Goal: Task Accomplishment & Management: Complete application form

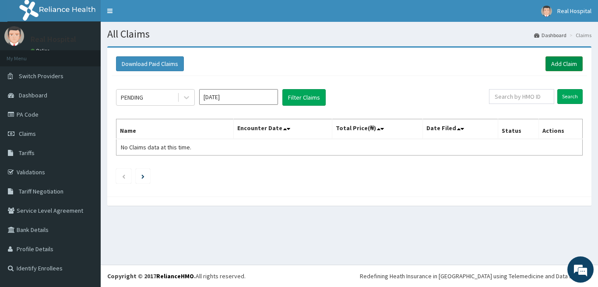
click at [566, 61] on link "Add Claim" at bounding box center [563, 63] width 37 height 15
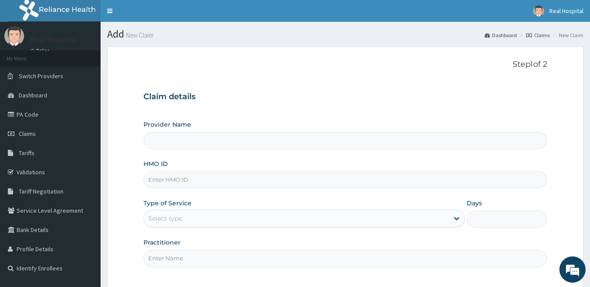
click at [207, 184] on input "HMO ID" at bounding box center [346, 180] width 404 height 17
type input "Real Health Specialist Clinic"
type input "sfa/12121/a"
click at [232, 215] on div "Select type" at bounding box center [296, 219] width 305 height 14
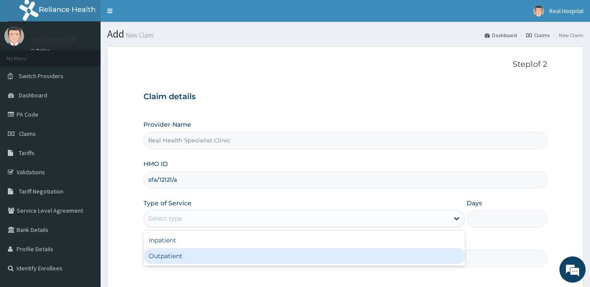
click at [204, 252] on div "Outpatient" at bounding box center [305, 257] width 322 height 16
type input "1"
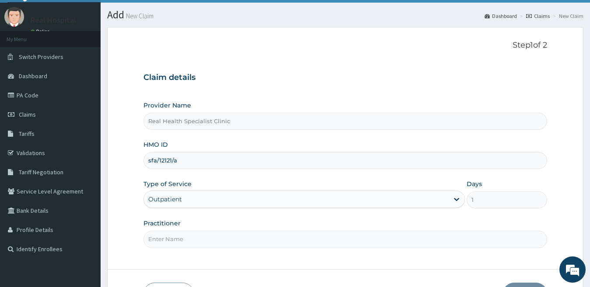
scroll to position [24, 0]
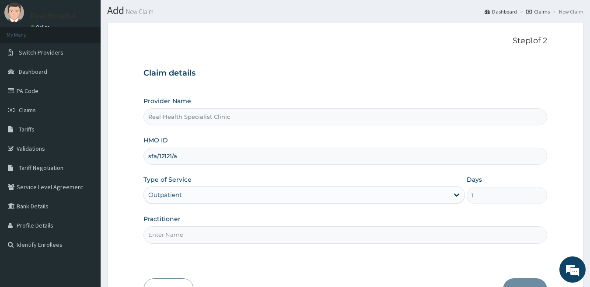
click at [409, 234] on input "Practitioner" at bounding box center [346, 235] width 404 height 17
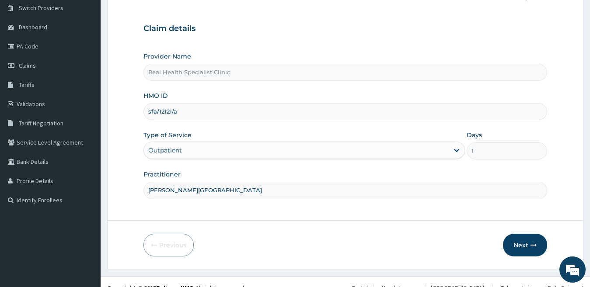
scroll to position [71, 0]
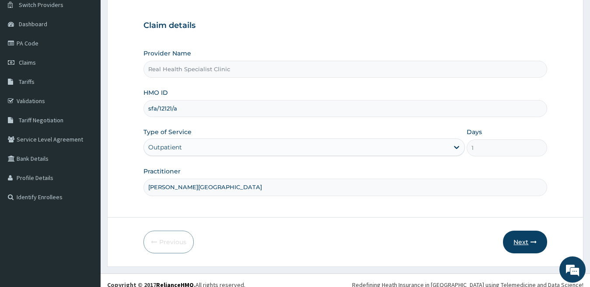
type input "dr. obasi"
click at [535, 243] on icon "button" at bounding box center [534, 242] width 6 height 6
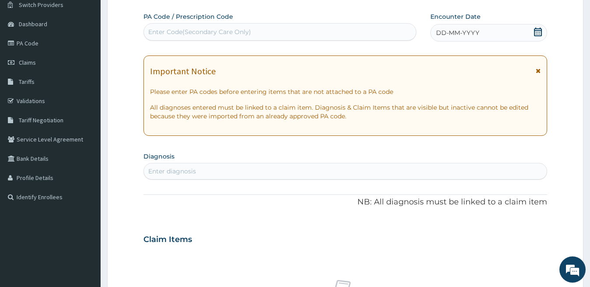
click at [282, 29] on div "Enter Code(Secondary Care Only)" at bounding box center [280, 32] width 272 height 14
paste input "PA/694514"
type input "PA/694514"
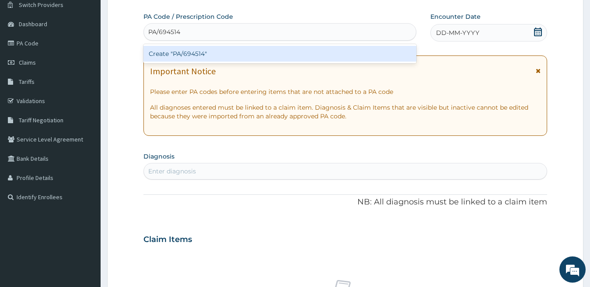
click at [246, 49] on div "Create "PA/694514"" at bounding box center [280, 54] width 273 height 16
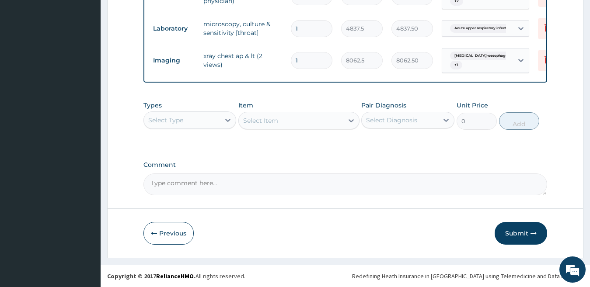
scroll to position [701, 0]
click at [222, 118] on div at bounding box center [228, 120] width 16 height 16
click at [526, 186] on textarea "Comment" at bounding box center [346, 185] width 404 height 22
click at [530, 230] on button "Submit" at bounding box center [521, 233] width 53 height 23
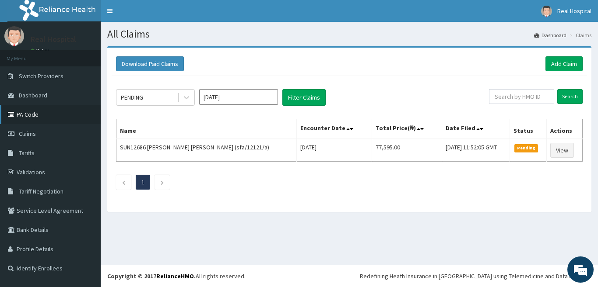
click at [30, 114] on link "PA Code" at bounding box center [50, 114] width 101 height 19
click at [557, 67] on link "Add Claim" at bounding box center [563, 63] width 37 height 15
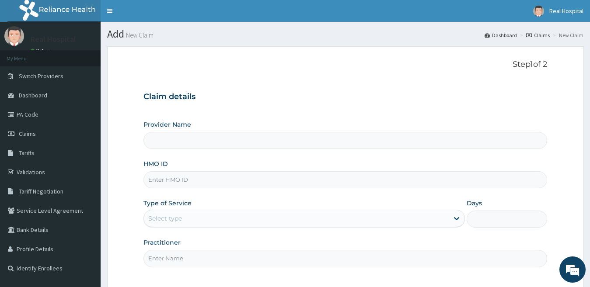
click at [322, 175] on input "HMO ID" at bounding box center [346, 180] width 404 height 17
type input "Real Health Specialist Clinic"
type input "sfa/14920/a"
click at [43, 111] on link "PA Code" at bounding box center [50, 114] width 101 height 19
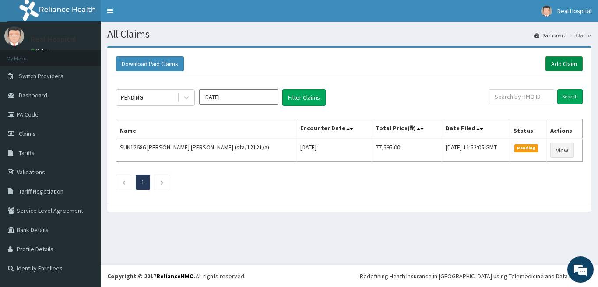
click at [571, 57] on link "Add Claim" at bounding box center [563, 63] width 37 height 15
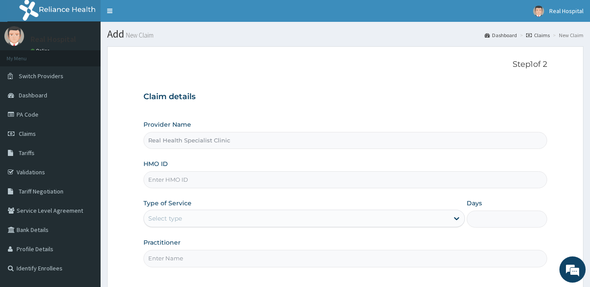
type input "Real Health Specialist Clinic"
click at [221, 178] on input "HMO ID" at bounding box center [346, 180] width 404 height 17
click at [220, 178] on input "sfa/14920/a" at bounding box center [346, 180] width 404 height 17
click at [222, 179] on input "sfa/14920/a" at bounding box center [346, 180] width 404 height 17
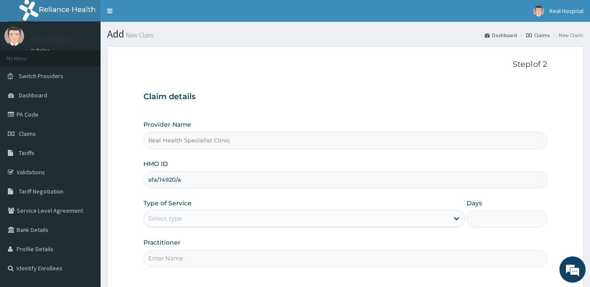
type input "sfa/14920/a"
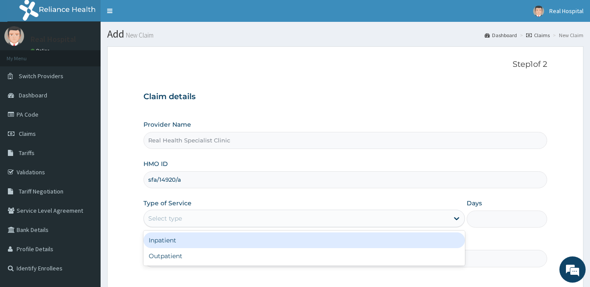
click at [224, 214] on div "Select type" at bounding box center [296, 219] width 305 height 14
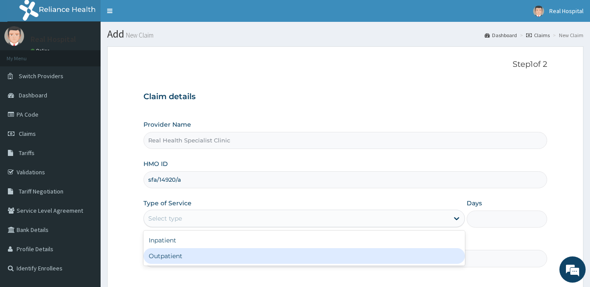
click at [208, 260] on div "Outpatient" at bounding box center [305, 257] width 322 height 16
type input "1"
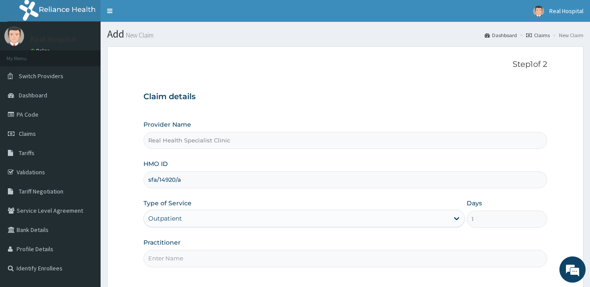
click at [217, 258] on input "Practitioner" at bounding box center [346, 258] width 404 height 17
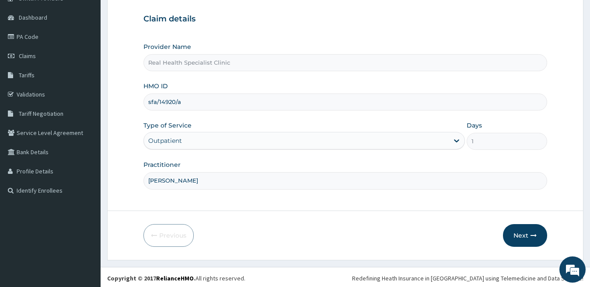
scroll to position [80, 0]
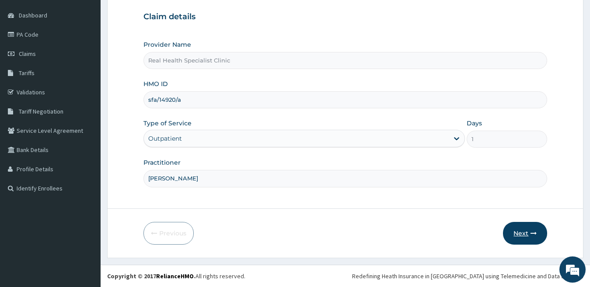
type input "dr chilaka"
click at [530, 231] on button "Next" at bounding box center [525, 233] width 44 height 23
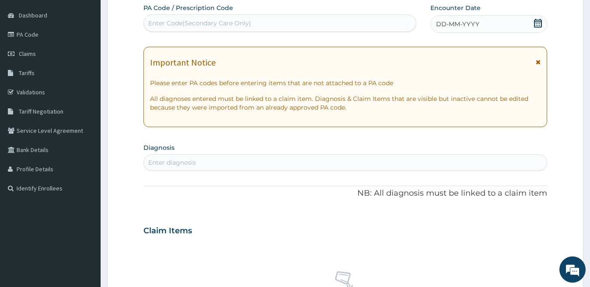
click at [372, 19] on div "Enter Code(Secondary Care Only)" at bounding box center [280, 23] width 272 height 14
paste input "PA/6506A7"
type input "PA/6506A7"
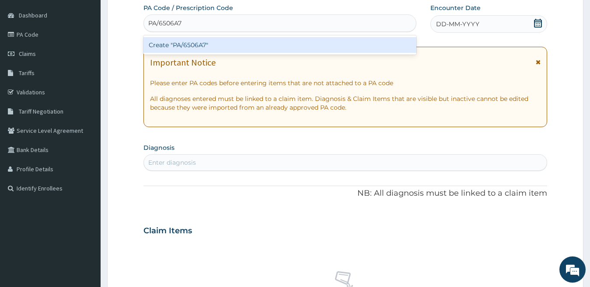
click at [349, 39] on div "Create "PA/6506A7"" at bounding box center [280, 45] width 273 height 16
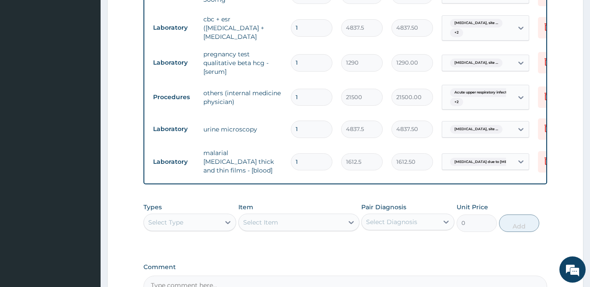
scroll to position [563, 0]
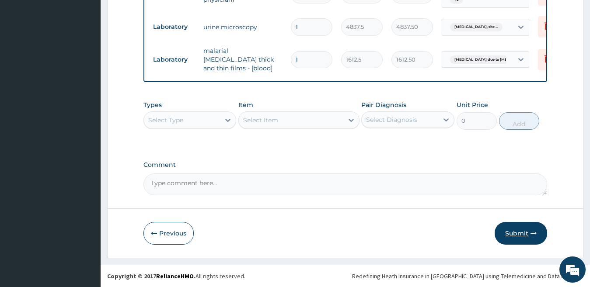
click at [527, 233] on button "Submit" at bounding box center [521, 233] width 53 height 23
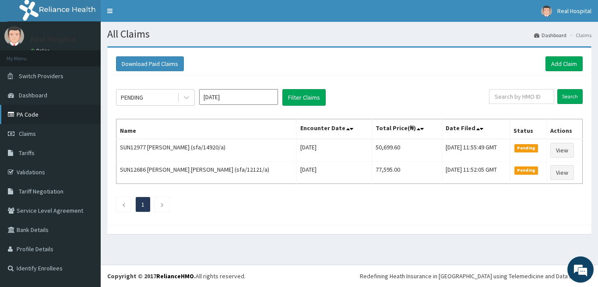
click at [34, 111] on link "PA Code" at bounding box center [50, 114] width 101 height 19
